Goal: Task Accomplishment & Management: Use online tool/utility

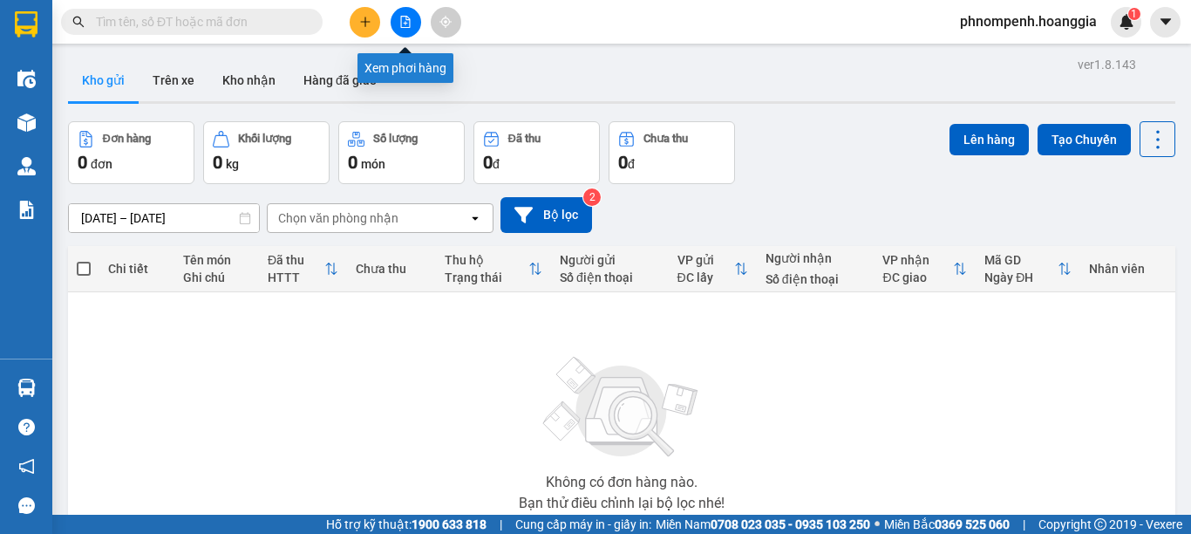
click at [401, 18] on icon "file-add" at bounding box center [406, 22] width 10 height 12
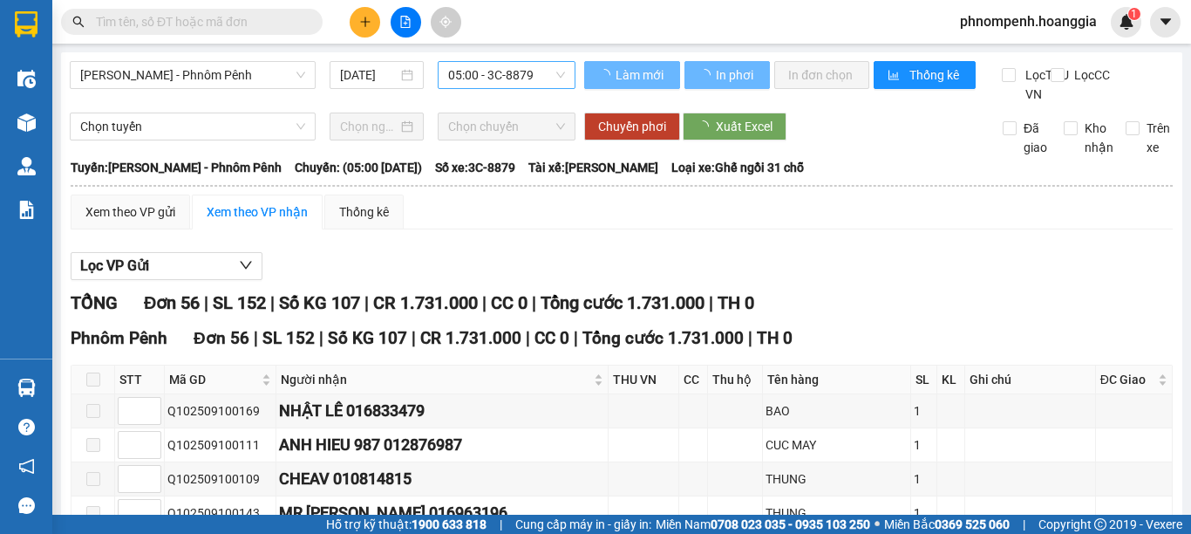
click at [537, 71] on span "05:00 - 3C-8879" at bounding box center [506, 75] width 117 height 26
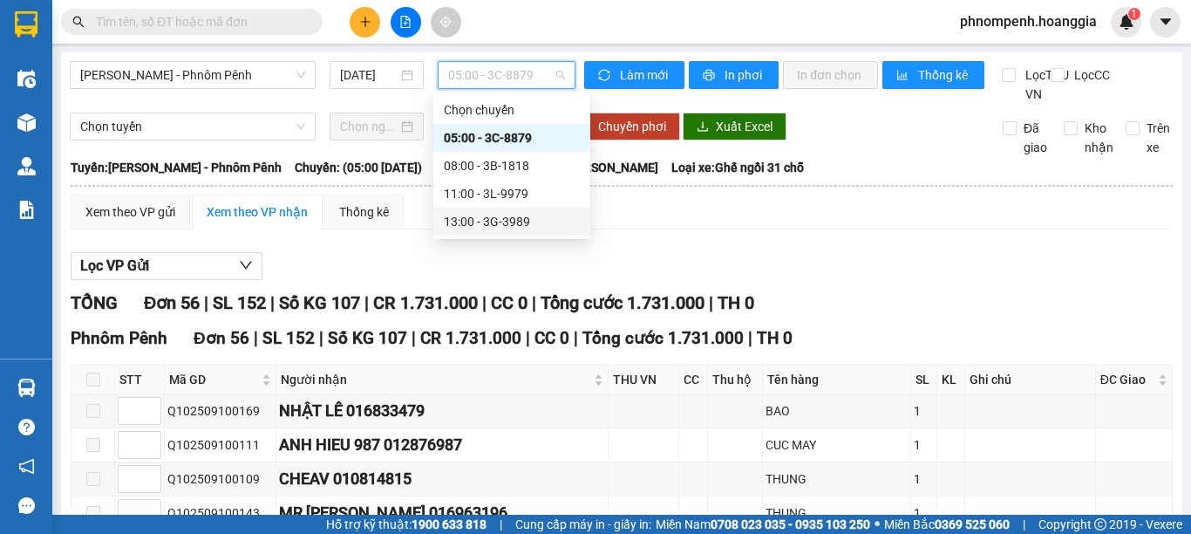
click at [479, 226] on div "13:00 - 3G-3989" at bounding box center [512, 221] width 136 height 19
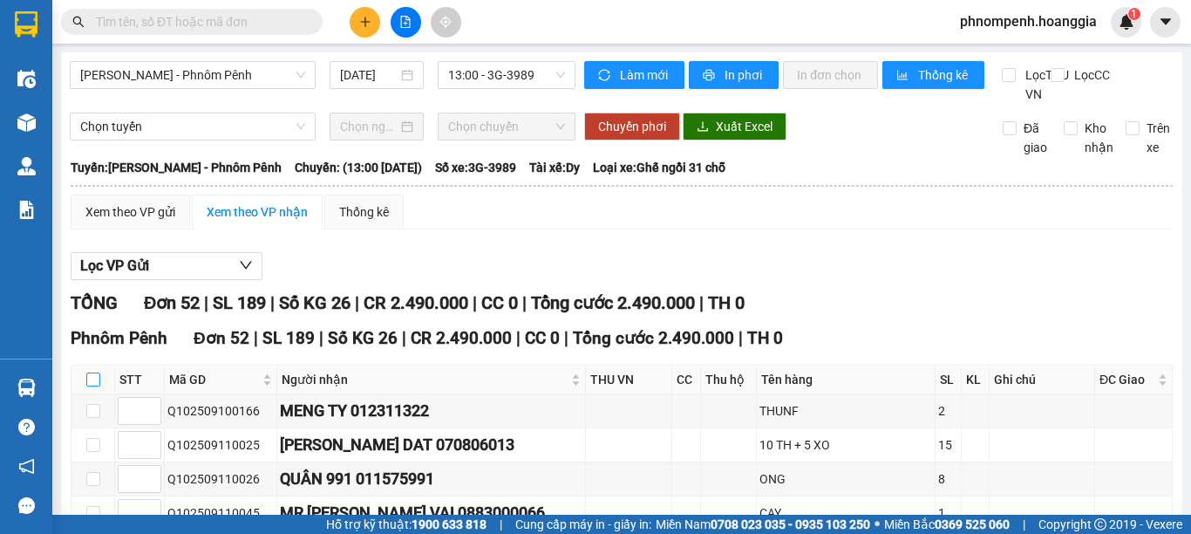
click at [87, 386] on input "checkbox" at bounding box center [93, 379] width 14 height 14
checkbox input "true"
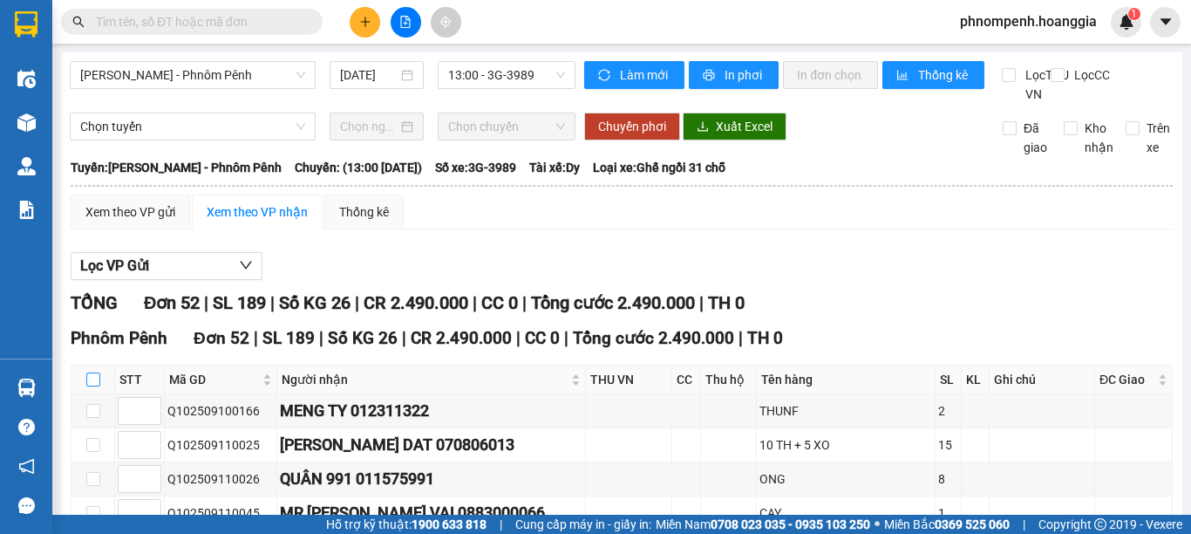
checkbox input "true"
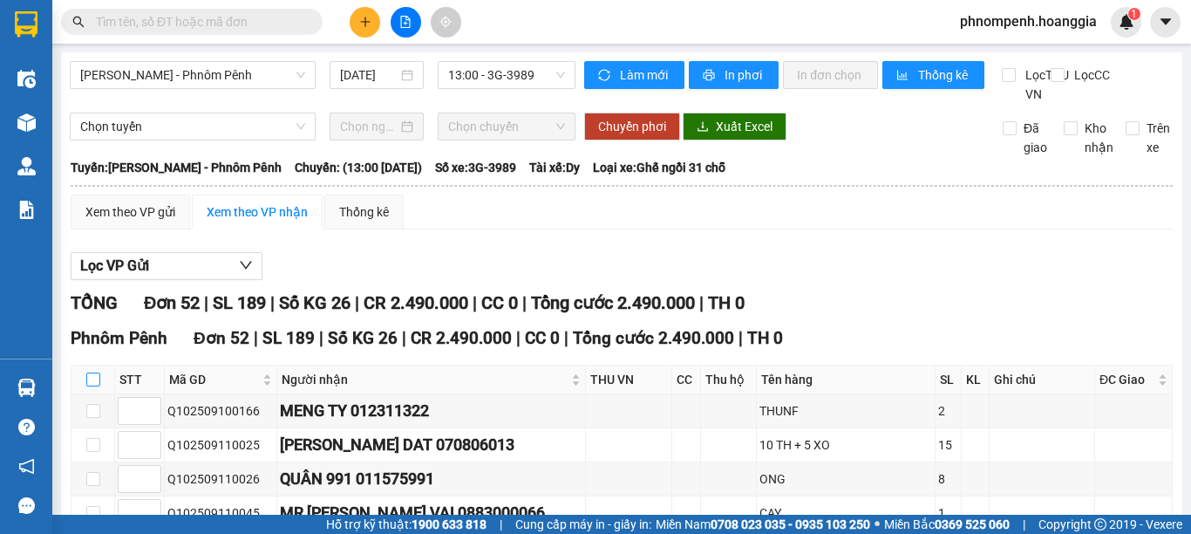
checkbox input "true"
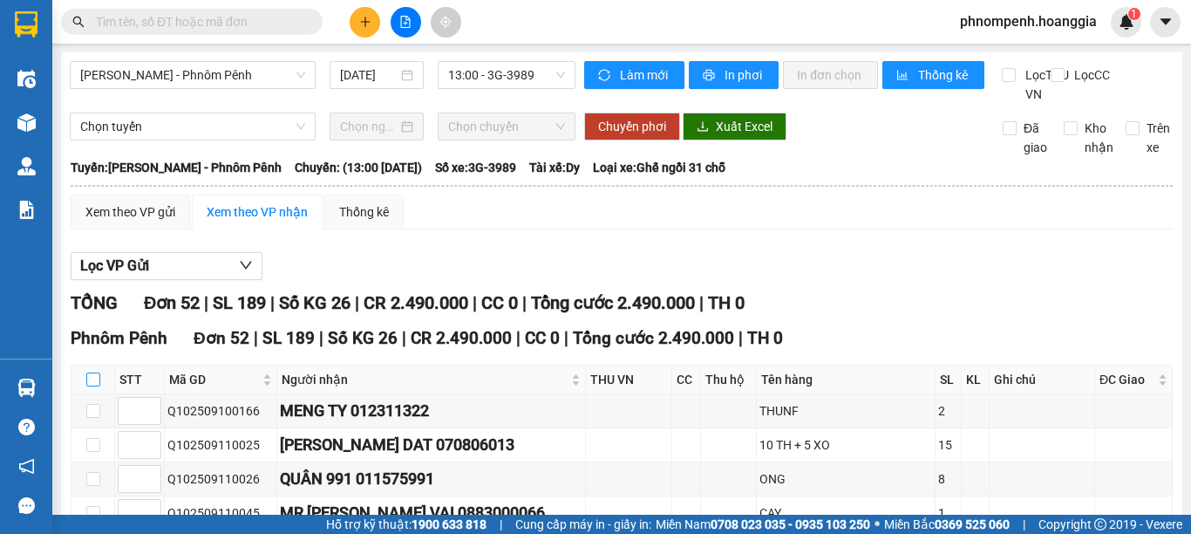
checkbox input "true"
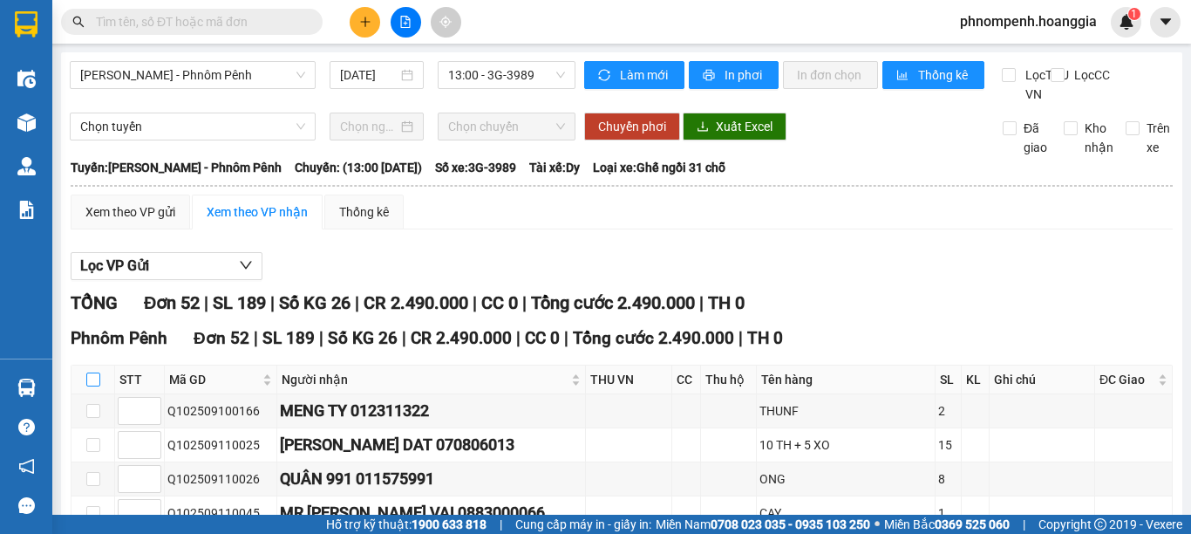
checkbox input "true"
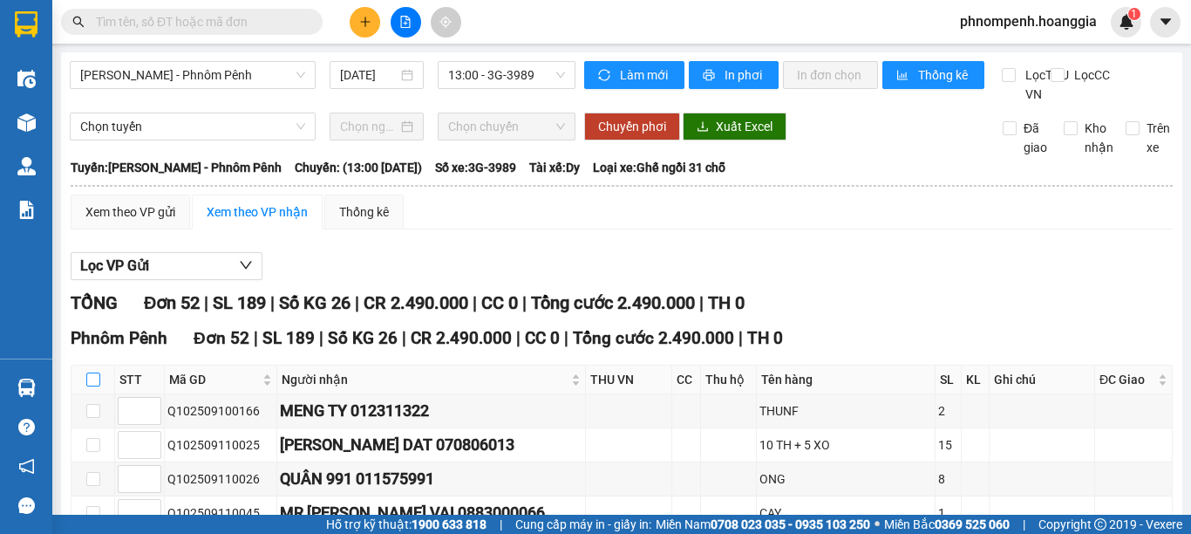
checkbox input "true"
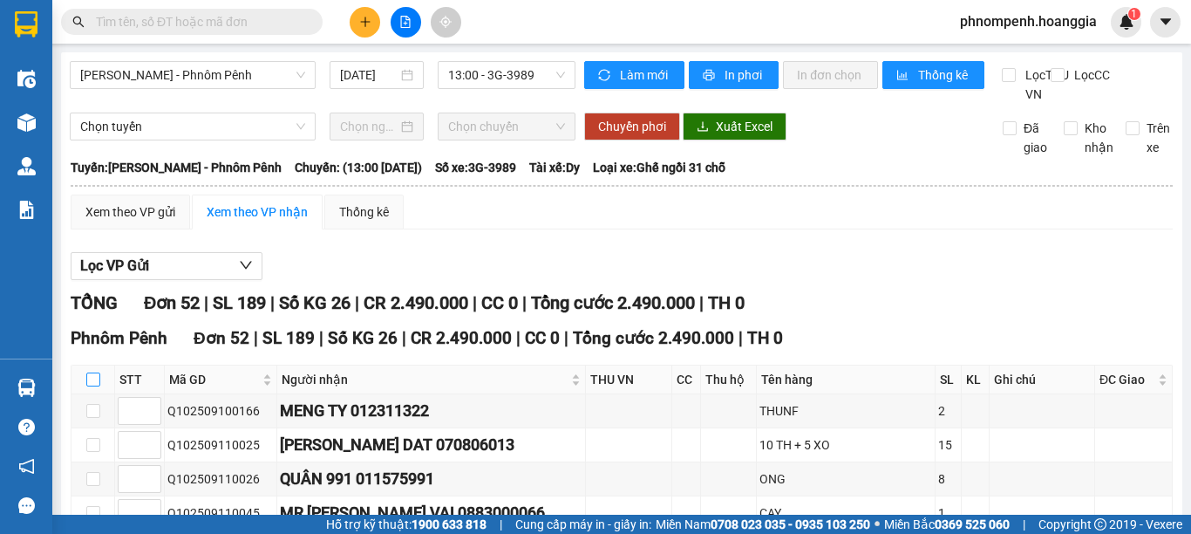
checkbox input "true"
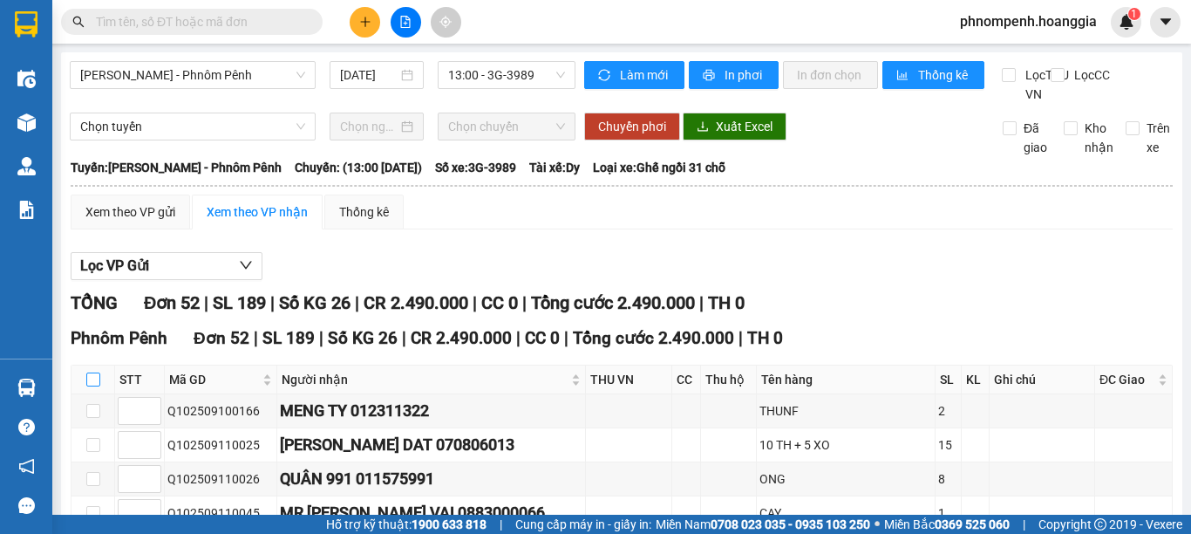
checkbox input "true"
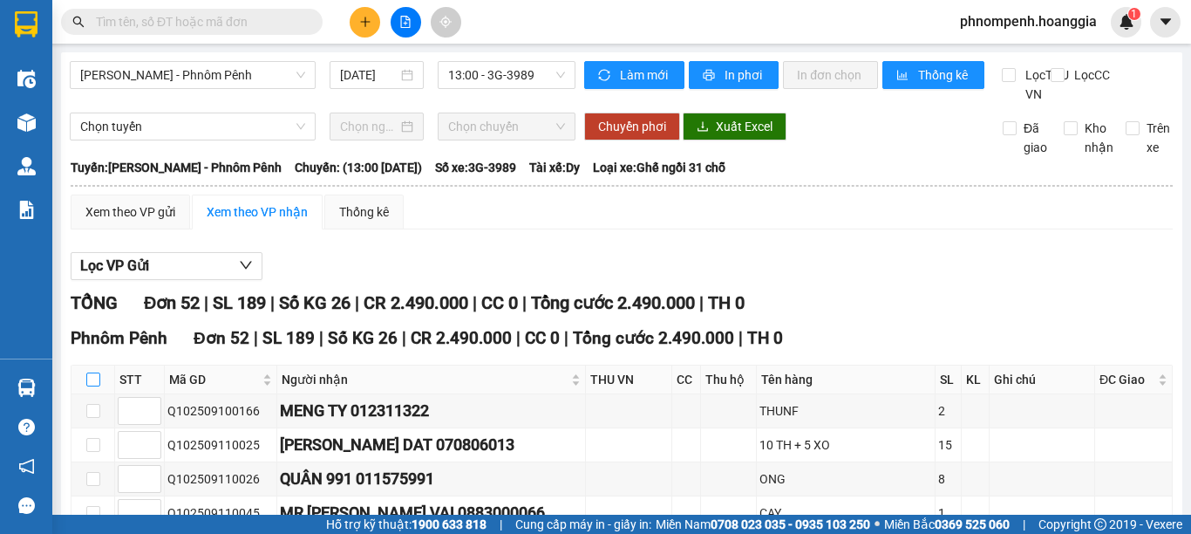
checkbox input "true"
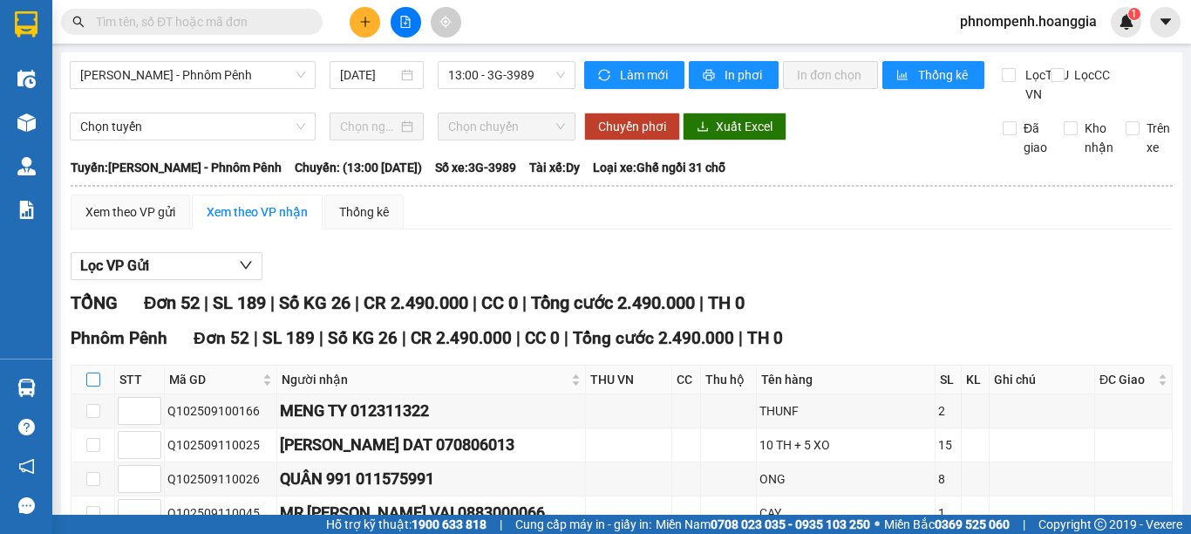
checkbox input "true"
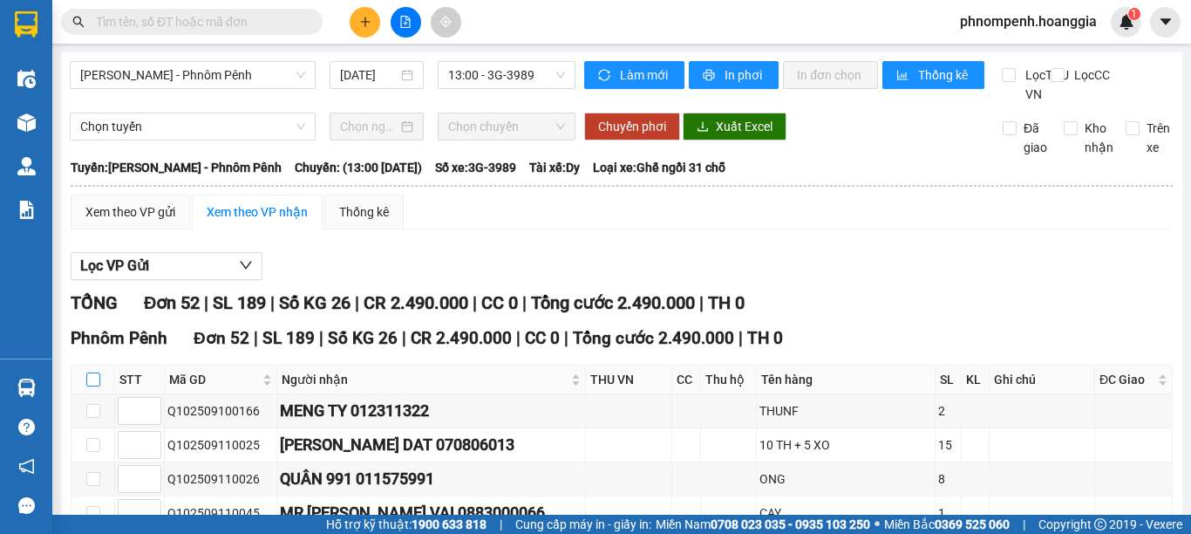
checkbox input "true"
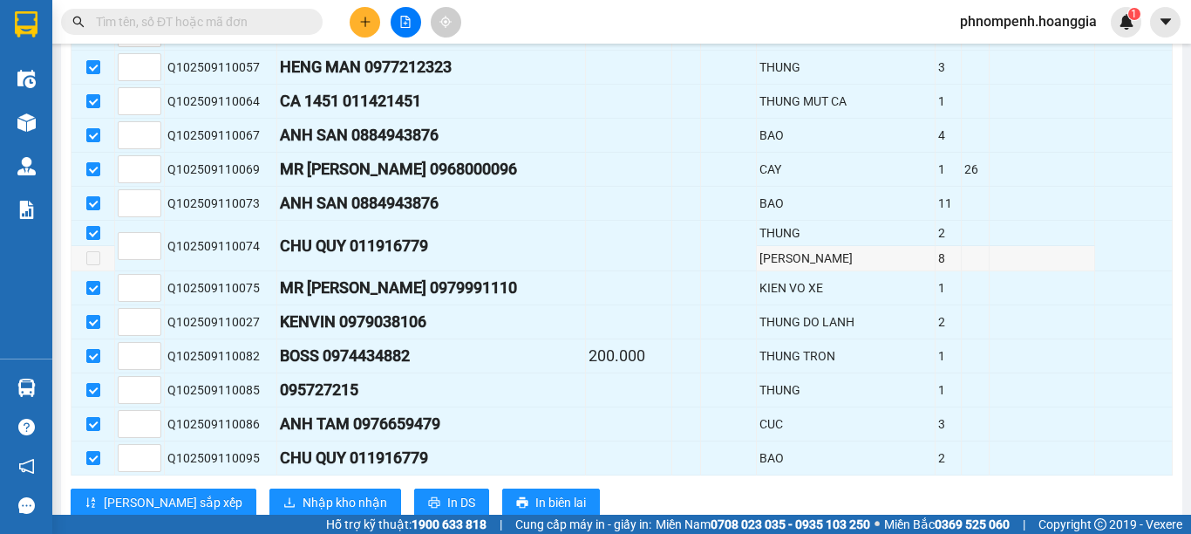
scroll to position [1774, 0]
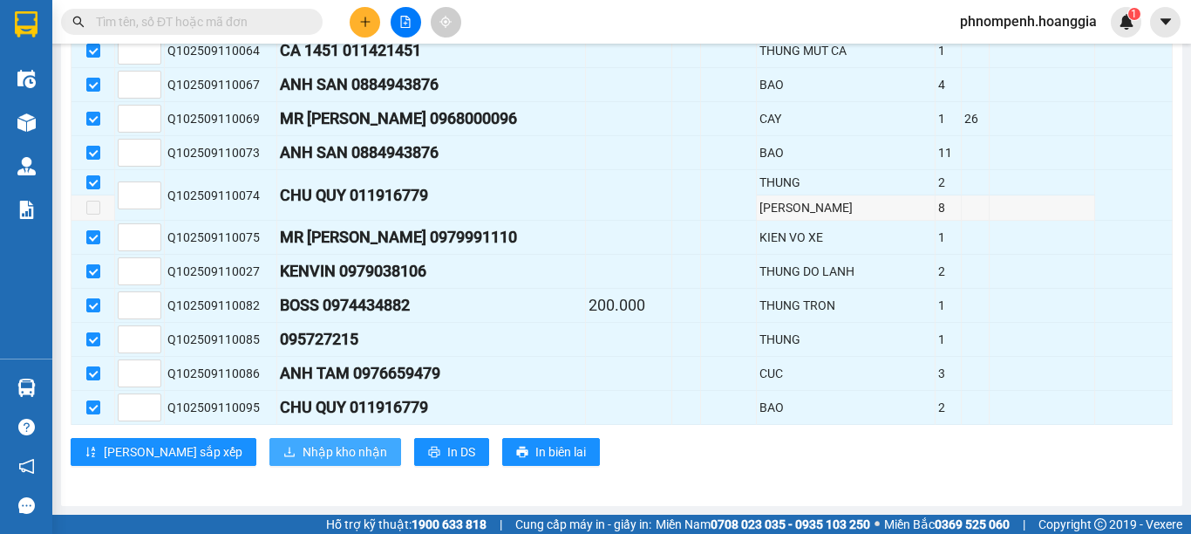
click at [303, 447] on span "Nhập kho nhận" at bounding box center [345, 451] width 85 height 19
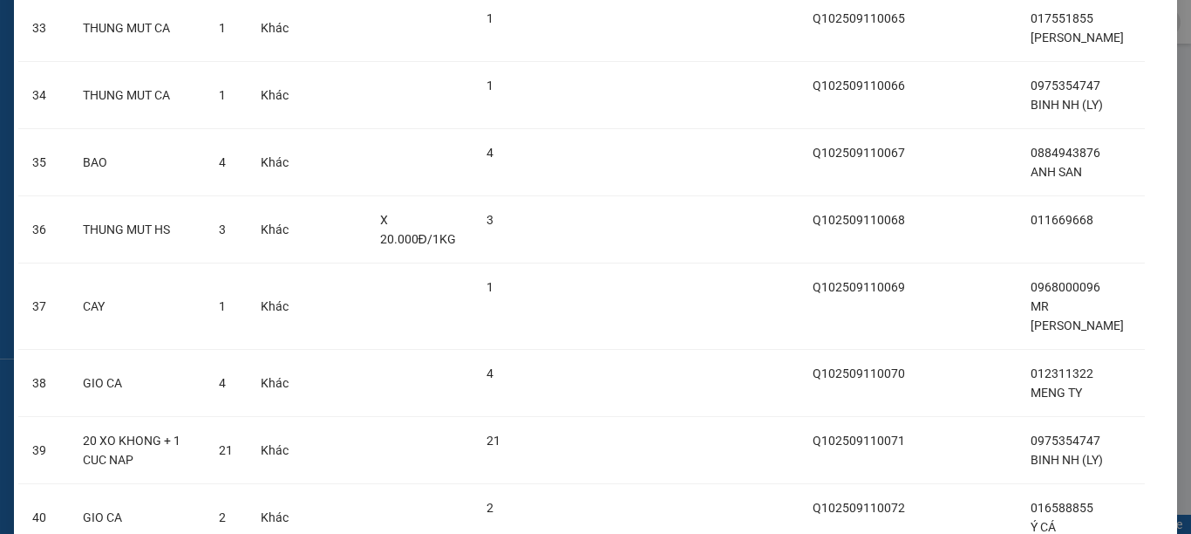
scroll to position [3241, 0]
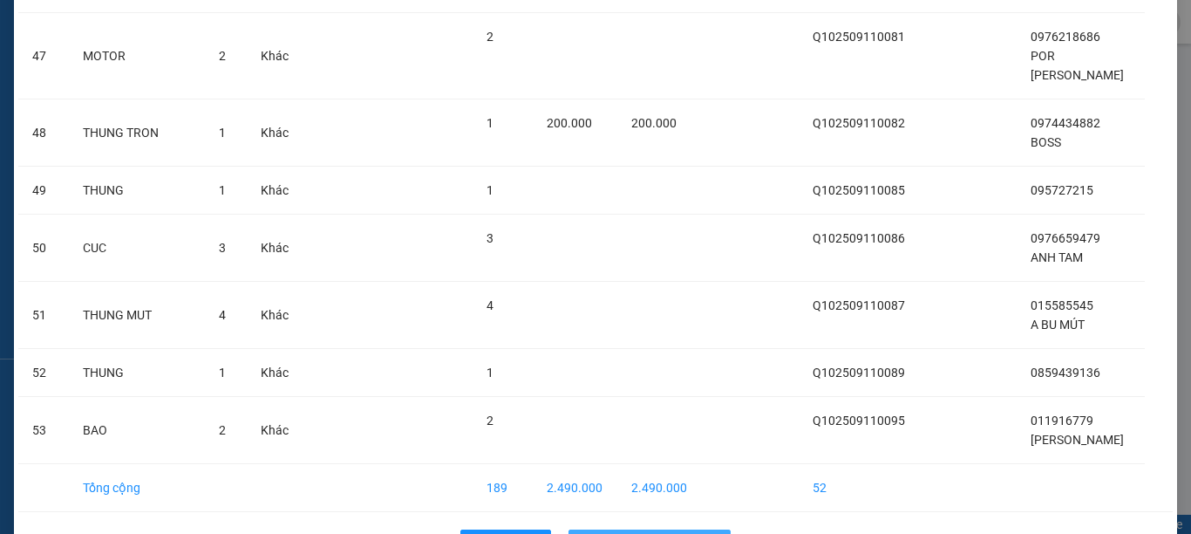
click at [606, 533] on span "Nhập hàng kho nhận" at bounding box center [659, 543] width 115 height 19
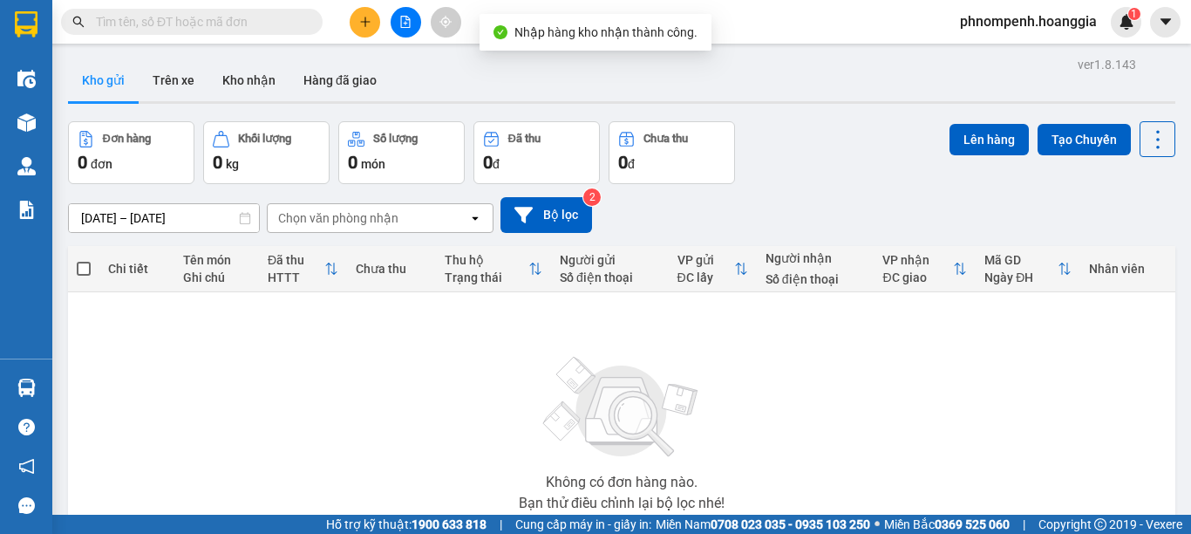
click at [263, 25] on input "text" at bounding box center [199, 21] width 206 height 19
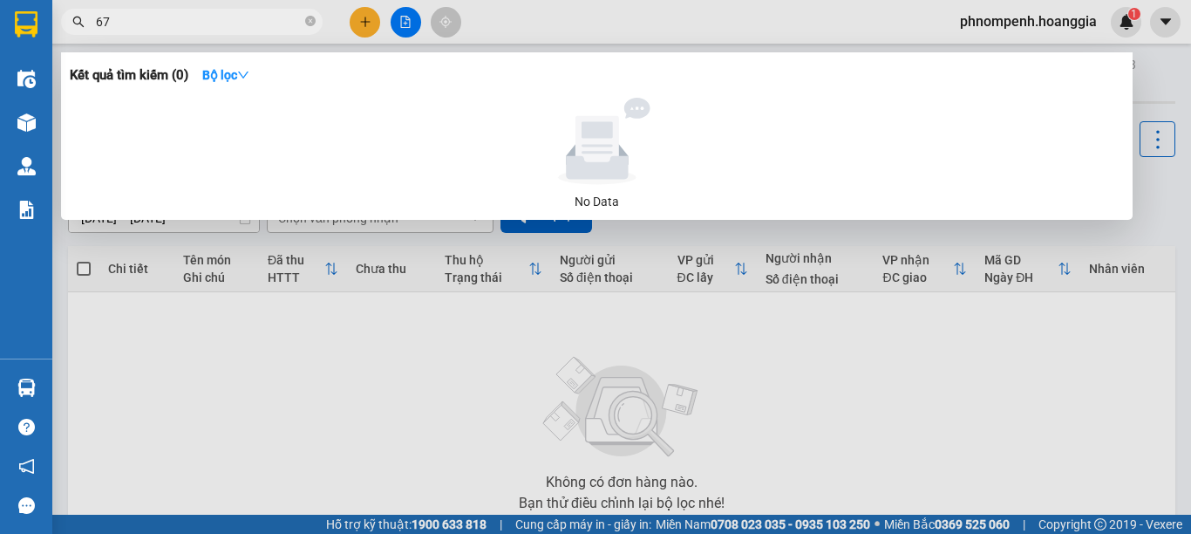
type input "677"
